Goal: Transaction & Acquisition: Book appointment/travel/reservation

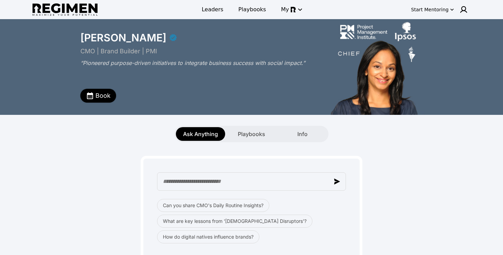
click at [96, 96] on span "Book" at bounding box center [102, 96] width 15 height 10
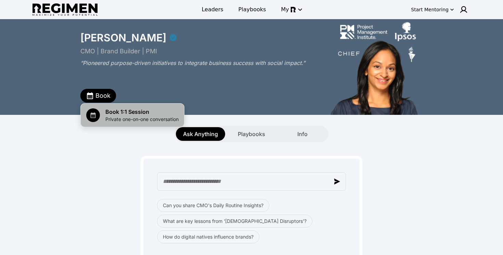
click at [117, 112] on span "Book 1:1 Session" at bounding box center [141, 112] width 73 height 8
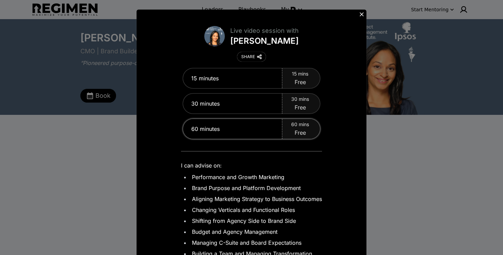
click at [257, 129] on div "60 minutes" at bounding box center [232, 129] width 99 height 20
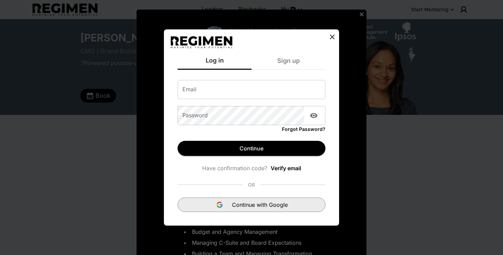
click at [266, 206] on span "Continue with Google" at bounding box center [260, 205] width 56 height 8
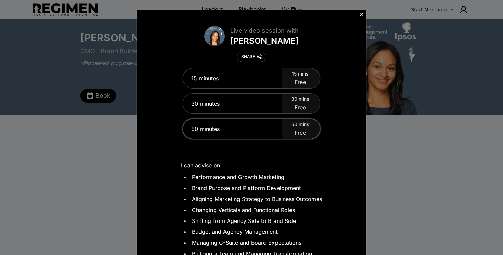
click at [241, 127] on div "60 minutes" at bounding box center [232, 129] width 99 height 20
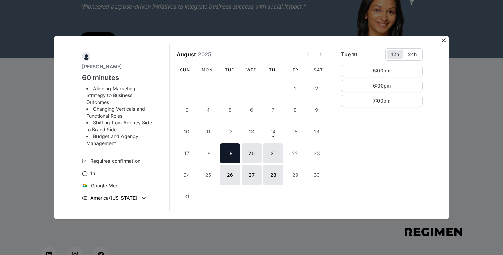
scroll to position [56, 0]
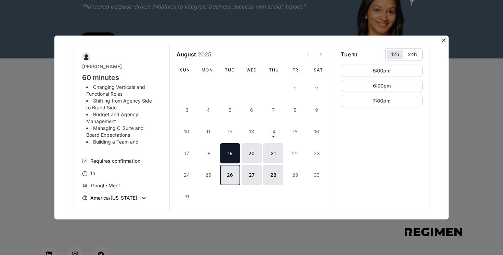
click at [230, 172] on button "26" at bounding box center [230, 175] width 20 height 20
click at [251, 177] on button "27" at bounding box center [252, 175] width 20 height 20
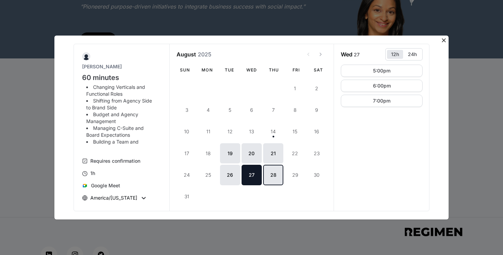
click at [265, 175] on button "28" at bounding box center [273, 175] width 20 height 20
click at [264, 153] on button "21" at bounding box center [273, 153] width 20 height 20
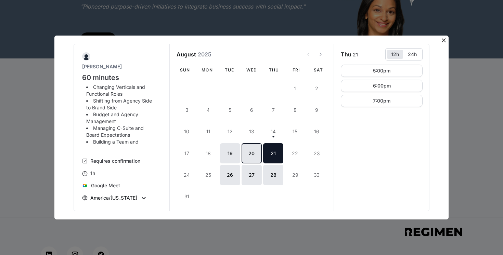
click at [251, 153] on button "20" at bounding box center [252, 153] width 20 height 20
click at [231, 154] on button "19" at bounding box center [230, 153] width 20 height 20
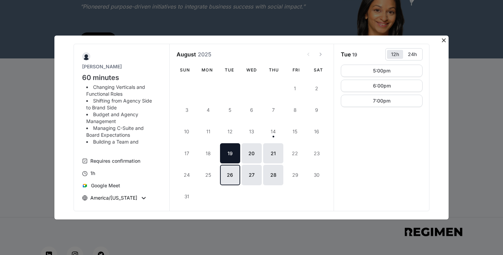
click at [227, 178] on button "26" at bounding box center [230, 175] width 20 height 20
click at [252, 173] on button "27" at bounding box center [252, 175] width 20 height 20
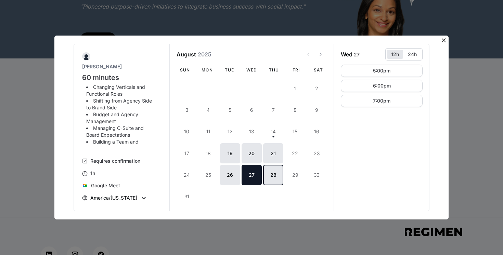
click at [272, 173] on button "28" at bounding box center [273, 175] width 20 height 20
click at [234, 153] on button "19" at bounding box center [230, 153] width 20 height 20
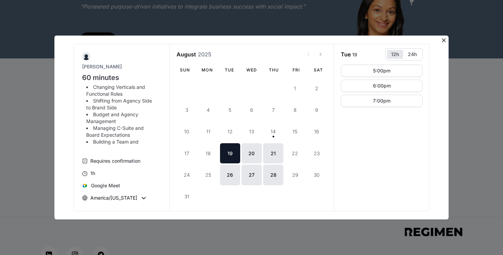
click at [444, 45] on div "Menaka Gopinath 60 minutes I can advise on: Performance and Growth Marketing Br…" at bounding box center [251, 128] width 394 height 184
click at [444, 41] on icon at bounding box center [443, 40] width 7 height 7
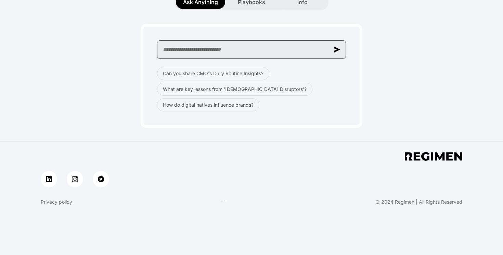
scroll to position [0, 0]
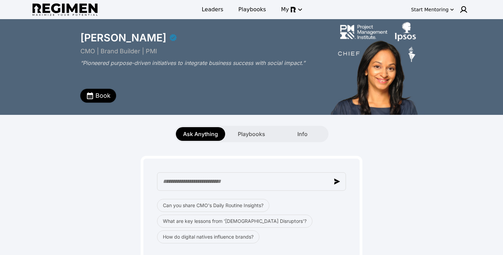
click at [100, 97] on span "Book" at bounding box center [102, 96] width 15 height 10
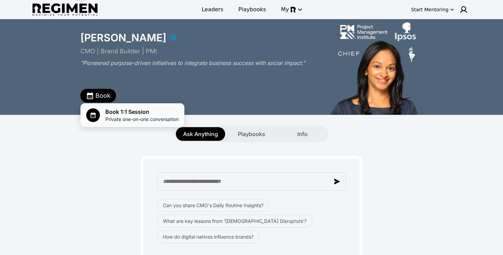
click at [145, 117] on span "Private one-on-one conversation" at bounding box center [141, 119] width 73 height 7
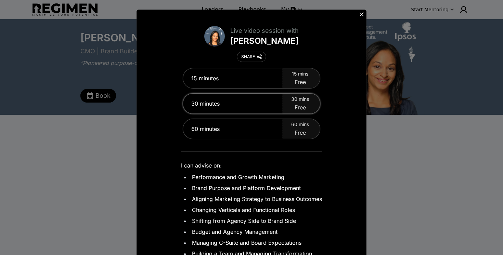
click at [235, 107] on div "30 minutes" at bounding box center [232, 104] width 99 height 20
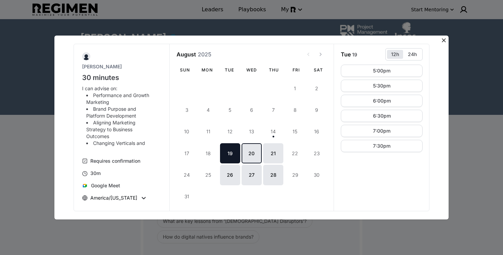
click at [256, 151] on button "20" at bounding box center [252, 153] width 20 height 20
click at [269, 151] on button "21" at bounding box center [273, 153] width 20 height 20
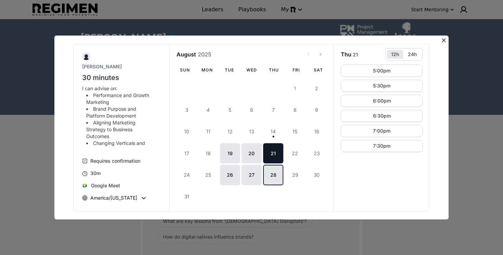
click at [270, 166] on button "28" at bounding box center [273, 175] width 20 height 20
click at [252, 172] on button "27" at bounding box center [252, 175] width 20 height 20
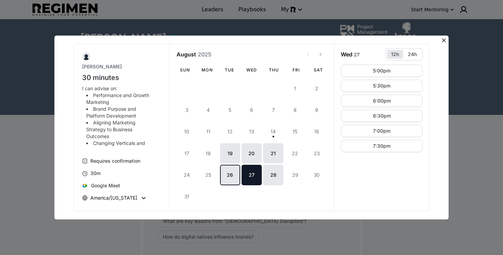
click at [236, 170] on button "26" at bounding box center [230, 175] width 20 height 20
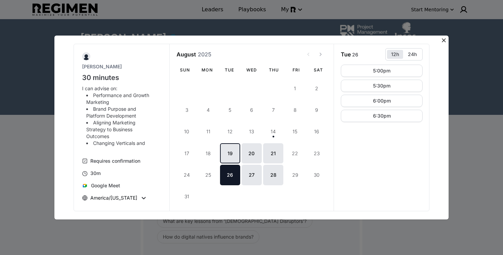
click at [236, 153] on button "19" at bounding box center [230, 153] width 20 height 20
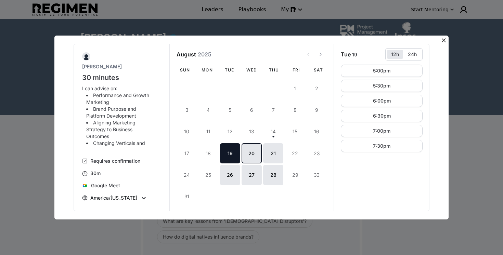
click at [250, 155] on button "20" at bounding box center [252, 153] width 20 height 20
click at [443, 40] on icon at bounding box center [444, 40] width 4 height 4
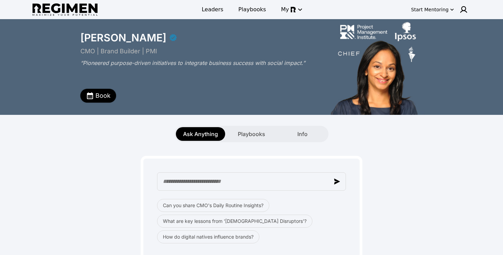
click at [87, 99] on icon "button" at bounding box center [90, 95] width 6 height 7
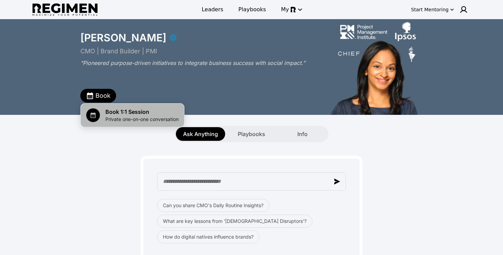
click at [143, 109] on span "Book 1:1 Session" at bounding box center [141, 112] width 73 height 8
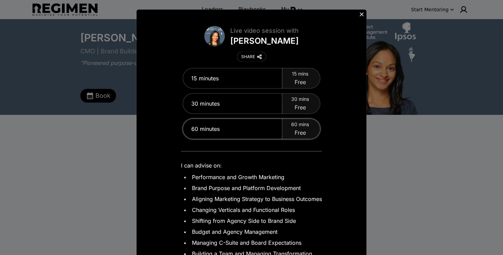
click at [232, 128] on div "60 minutes" at bounding box center [232, 129] width 99 height 20
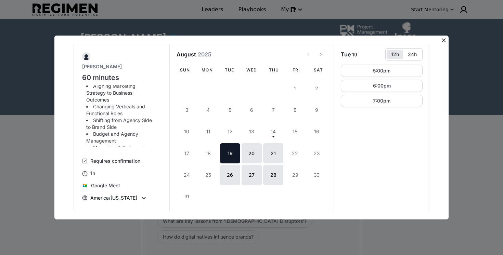
scroll to position [56, 0]
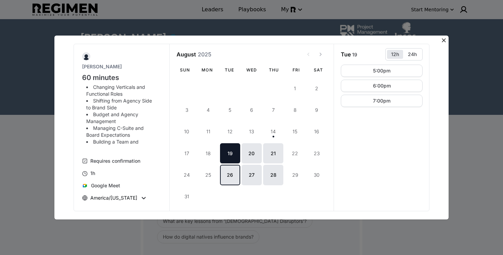
click at [226, 174] on button "26" at bounding box center [230, 175] width 20 height 20
click at [368, 68] on button "5:00pm" at bounding box center [382, 71] width 82 height 12
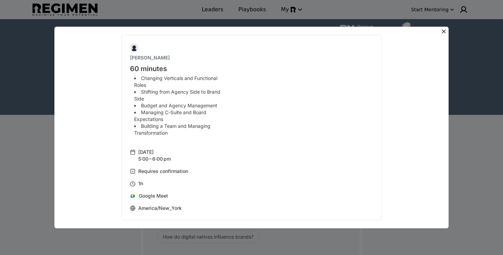
scroll to position [42, 0]
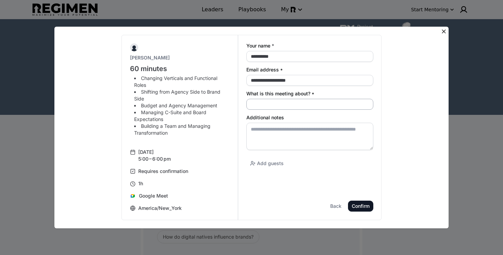
click at [265, 105] on input "What is this meeting about? *" at bounding box center [309, 104] width 127 height 11
drag, startPoint x: 141, startPoint y: 91, endPoint x: 161, endPoint y: 100, distance: 22.8
click at [161, 100] on li "Shifting from Agency Side to Brand Side" at bounding box center [179, 96] width 90 height 14
copy li "Shifting from Agency Side to Brand Side"
click at [257, 101] on input "What is this meeting about? *" at bounding box center [309, 104] width 127 height 11
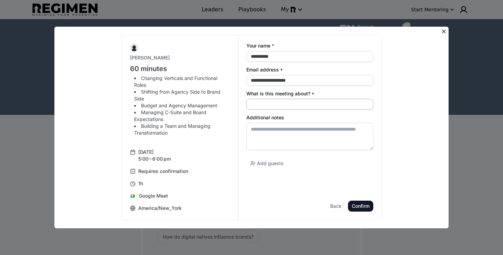
paste input "**********"
click at [250, 104] on input "**********" at bounding box center [309, 104] width 127 height 11
type input "**********"
click at [282, 134] on textarea "Additional notes" at bounding box center [309, 136] width 127 height 27
click at [272, 137] on textarea "Additional notes" at bounding box center [309, 136] width 127 height 27
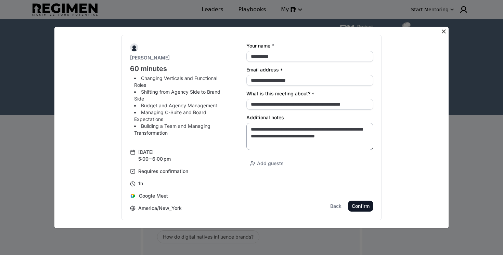
scroll to position [3, 0]
paste textarea "**********"
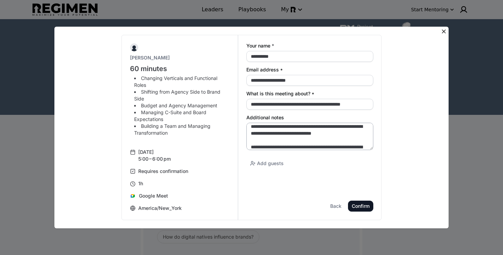
scroll to position [8, 0]
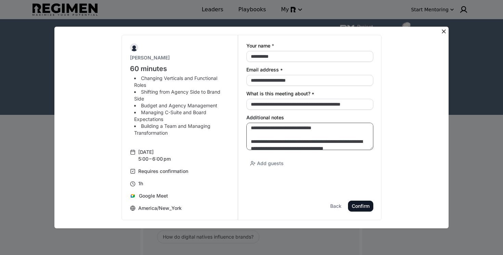
drag, startPoint x: 270, startPoint y: 143, endPoint x: 246, endPoint y: 143, distance: 23.9
click at [246, 143] on div "**********" at bounding box center [310, 127] width 144 height 185
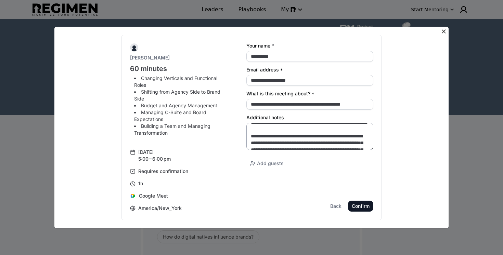
scroll to position [239, 0]
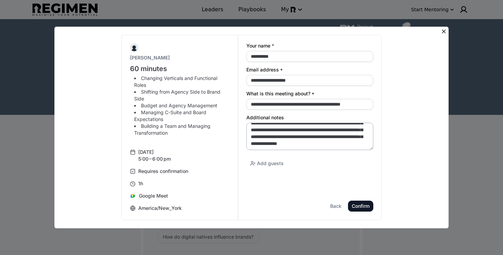
click at [320, 143] on textarea "Additional notes" at bounding box center [309, 136] width 127 height 27
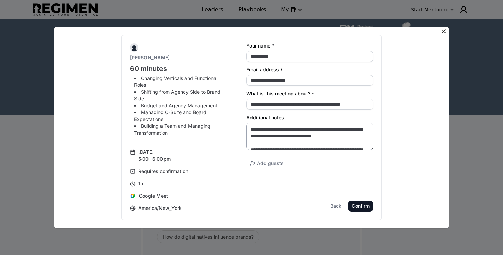
click at [365, 137] on textarea "Additional notes" at bounding box center [309, 136] width 127 height 27
paste textarea "**********"
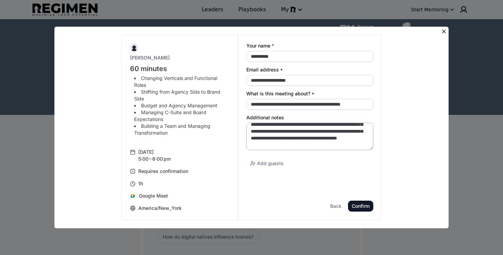
scroll to position [259, 0]
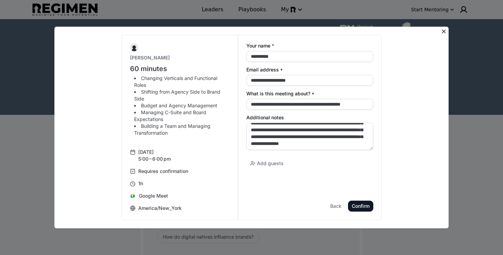
click at [0, 0] on div "Confirm" at bounding box center [0, 0] width 0 height 0
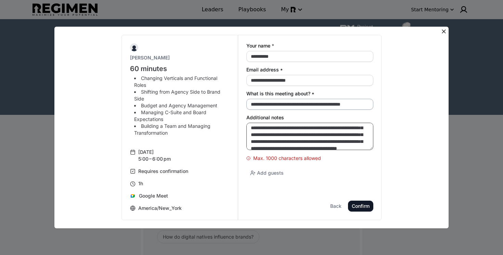
scroll to position [0, 0]
drag, startPoint x: 313, startPoint y: 140, endPoint x: 253, endPoint y: 102, distance: 70.9
click at [253, 102] on div "**********" at bounding box center [309, 113] width 127 height 141
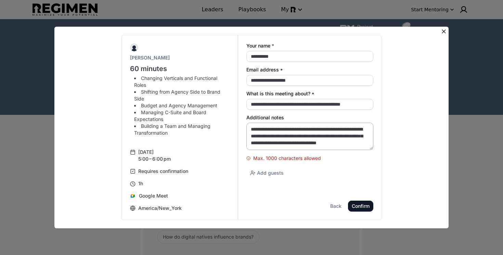
click at [322, 134] on textarea "Additional notes" at bounding box center [309, 136] width 127 height 27
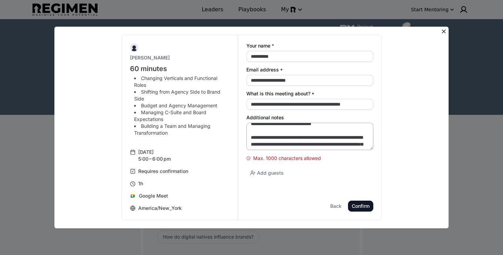
scroll to position [34, 0]
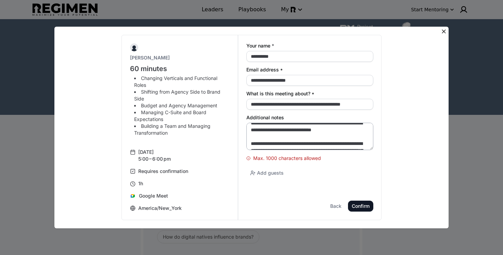
drag, startPoint x: 250, startPoint y: 129, endPoint x: 283, endPoint y: 144, distance: 35.7
click at [283, 144] on textarea "Additional notes" at bounding box center [309, 136] width 127 height 27
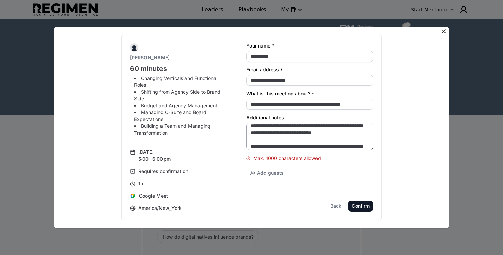
click at [269, 140] on textarea "Additional notes" at bounding box center [309, 136] width 127 height 27
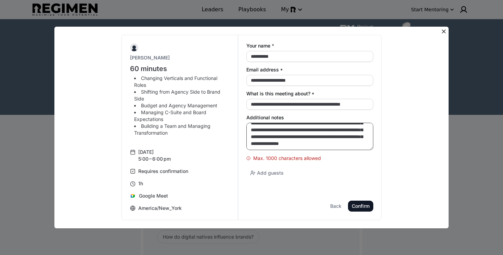
scroll to position [259, 0]
drag, startPoint x: 251, startPoint y: 133, endPoint x: 312, endPoint y: 157, distance: 65.9
click at [312, 157] on div "Additional notes Max. 1000 characters allowed" at bounding box center [309, 138] width 127 height 47
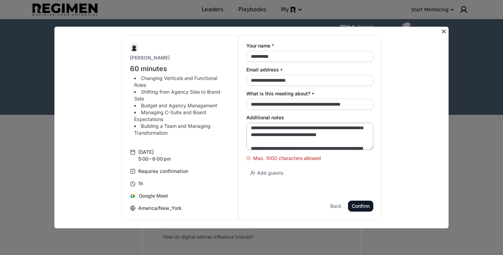
drag, startPoint x: 251, startPoint y: 128, endPoint x: 355, endPoint y: 140, distance: 104.0
click at [355, 140] on textarea "Additional notes" at bounding box center [309, 136] width 127 height 27
click at [358, 143] on textarea "Additional notes" at bounding box center [309, 136] width 127 height 27
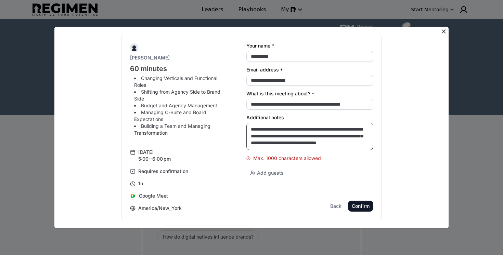
drag, startPoint x: 358, startPoint y: 143, endPoint x: 223, endPoint y: 95, distance: 143.6
click at [223, 95] on div "**********" at bounding box center [251, 127] width 260 height 185
type textarea "**********"
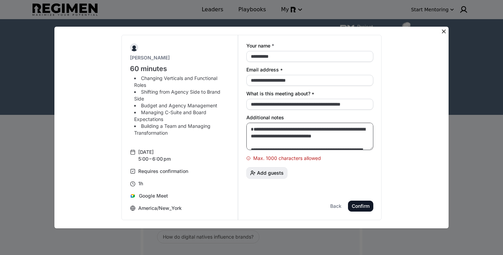
scroll to position [232, 0]
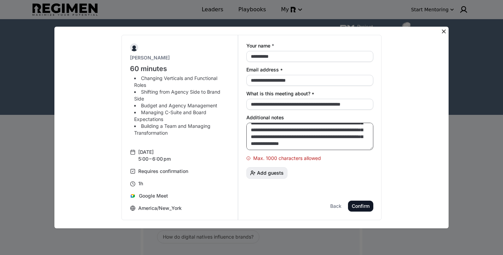
drag, startPoint x: 250, startPoint y: 130, endPoint x: 276, endPoint y: 175, distance: 51.8
click at [276, 175] on div "**********" at bounding box center [309, 113] width 127 height 141
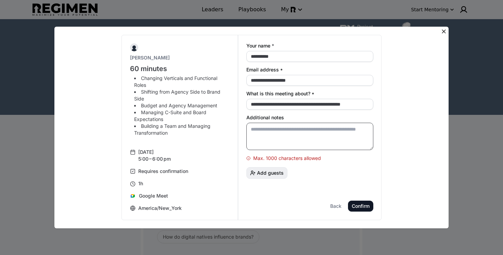
scroll to position [0, 0]
paste textarea "**********"
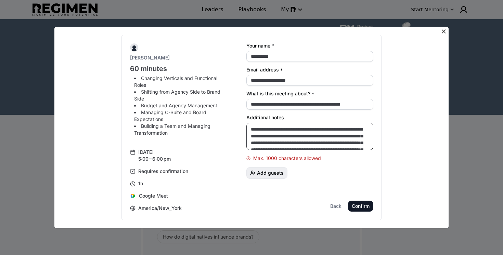
scroll to position [105, 0]
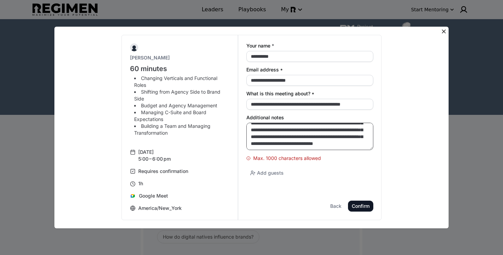
type textarea "**********"
click at [300, 196] on form "**********" at bounding box center [309, 127] width 127 height 168
click at [320, 135] on textarea "**********" at bounding box center [309, 136] width 127 height 27
click at [319, 103] on input "**********" at bounding box center [309, 104] width 127 height 11
click at [323, 141] on textarea "**********" at bounding box center [309, 136] width 127 height 27
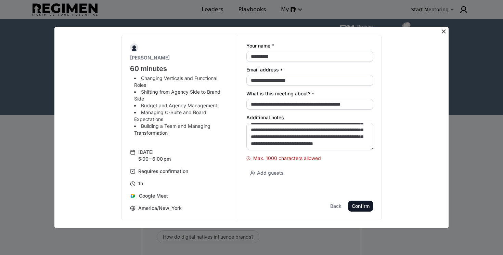
click at [363, 211] on button "Confirm" at bounding box center [360, 206] width 25 height 11
